Goal: Find specific page/section: Find specific page/section

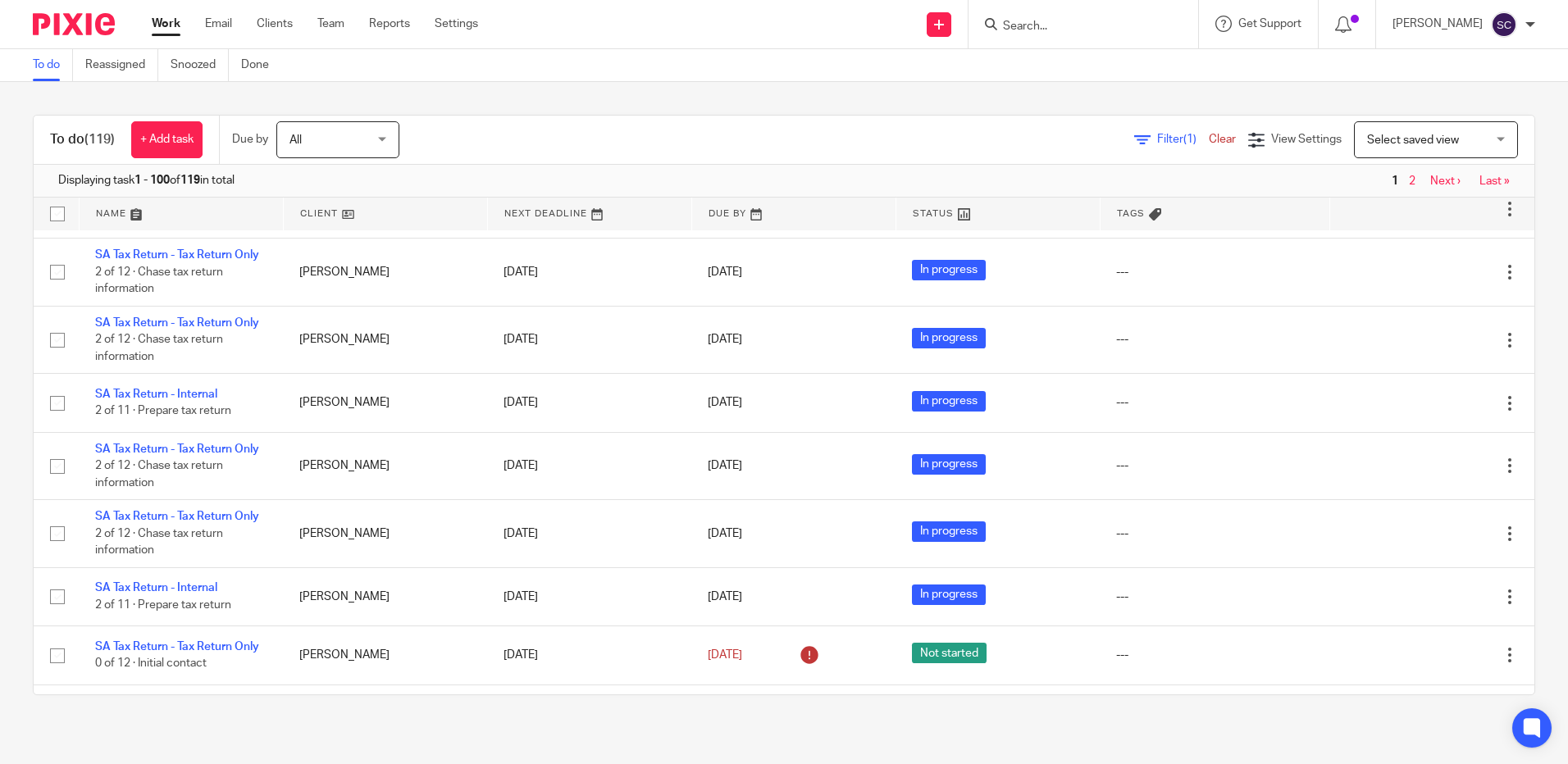
scroll to position [4387, 0]
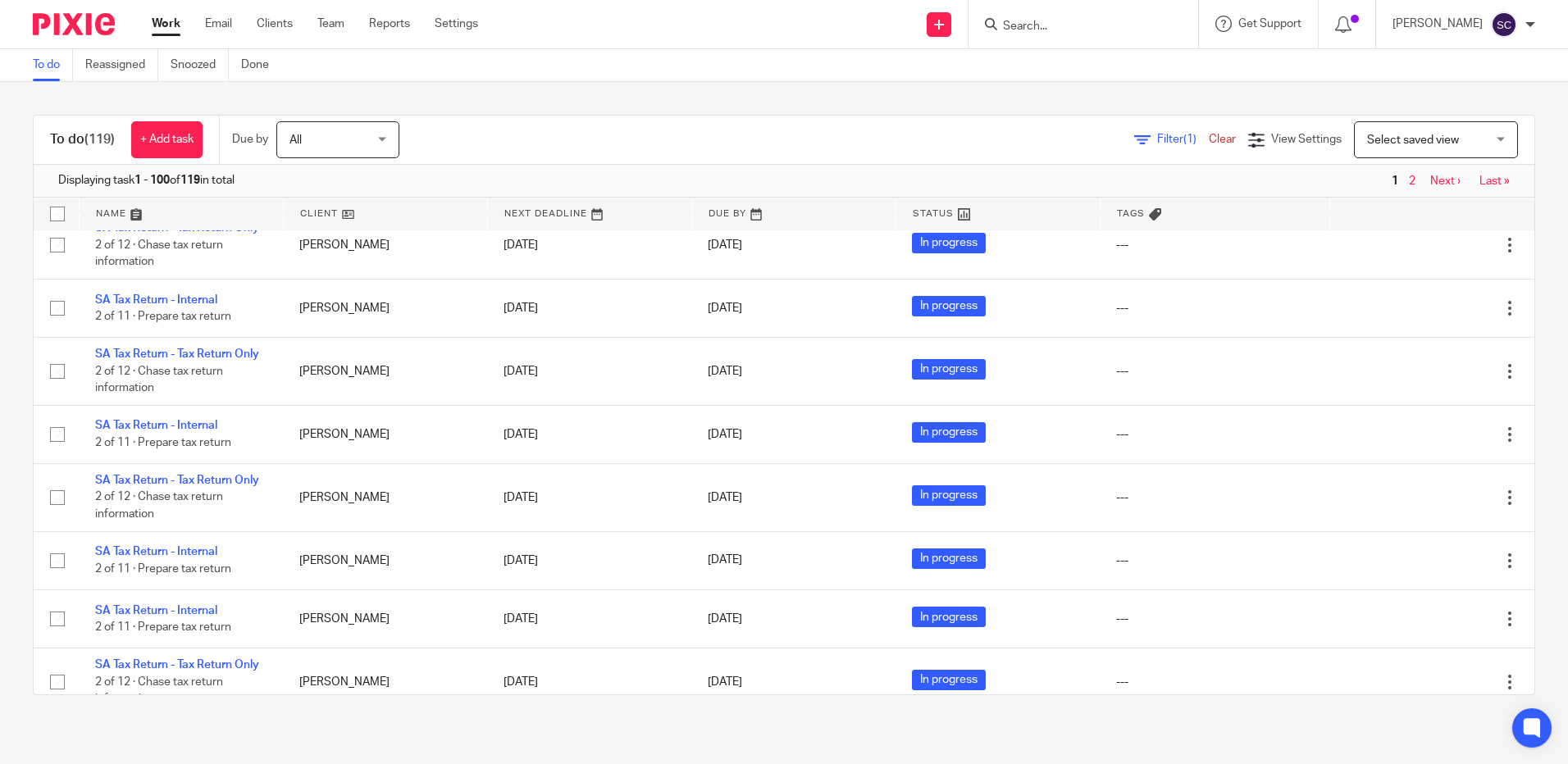
click at [1430, 185] on link "Next ›" at bounding box center [1445, 181] width 31 height 11
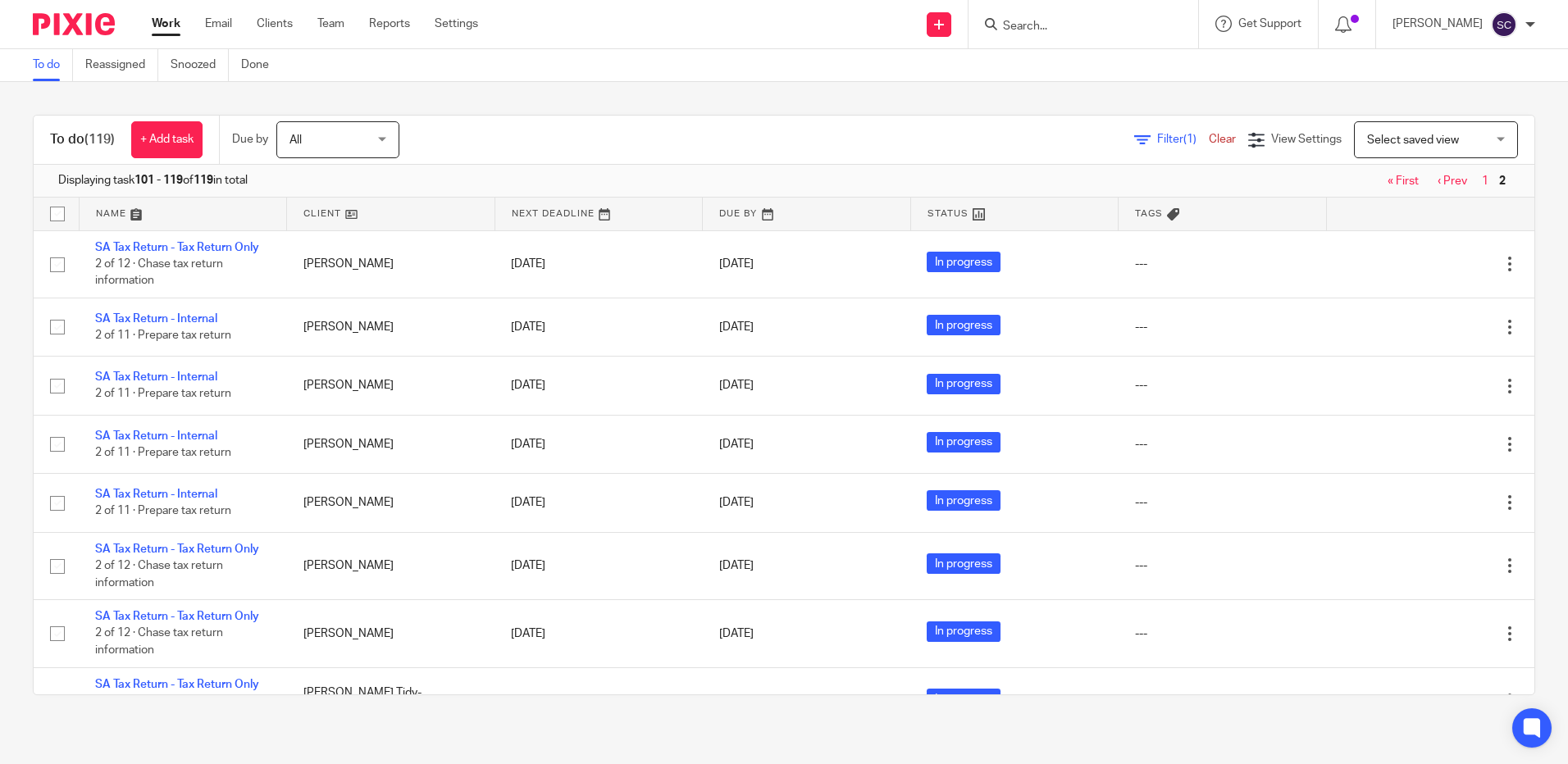
click at [102, 221] on link at bounding box center [182, 213] width 208 height 33
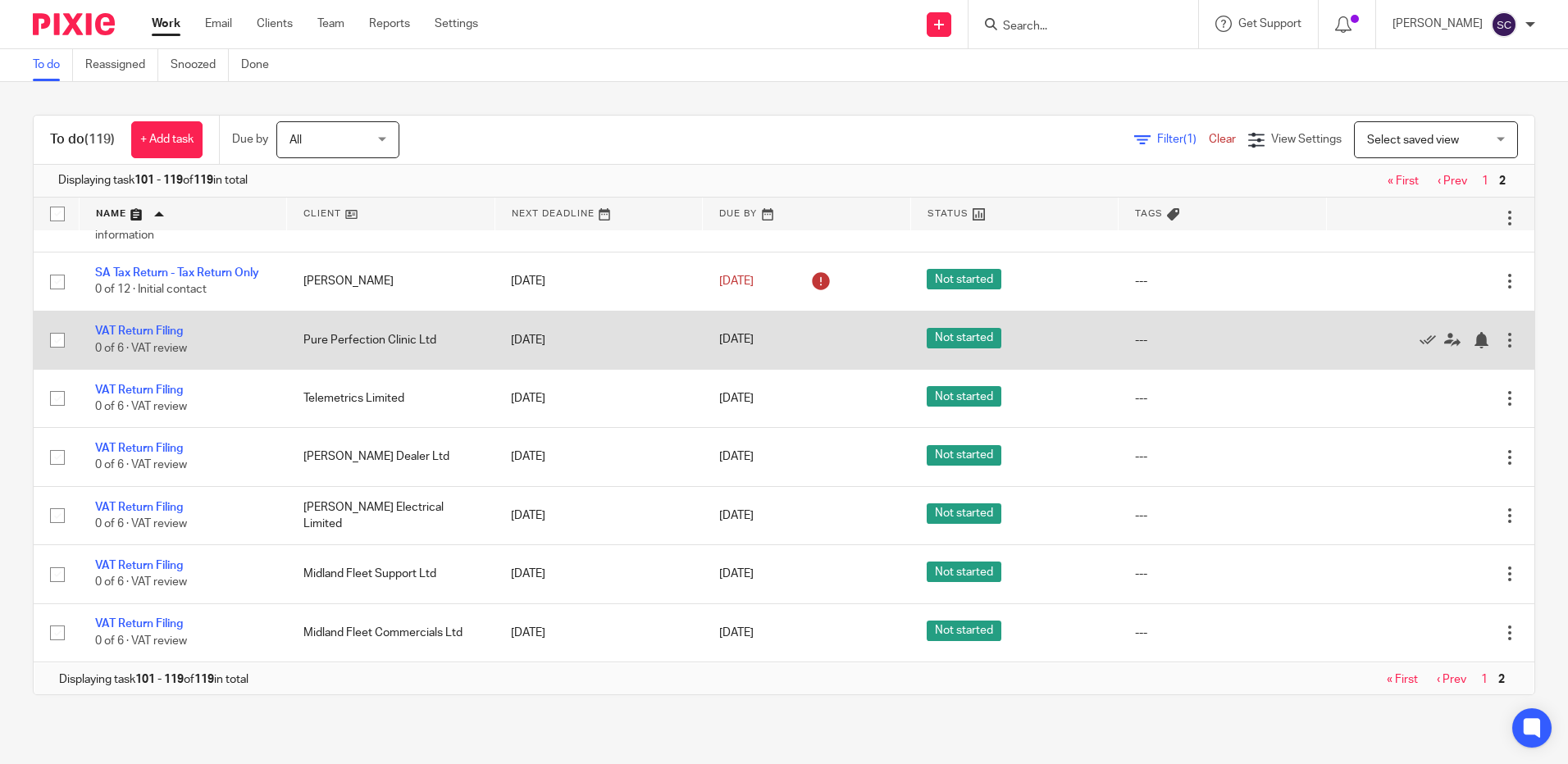
scroll to position [792, 0]
